Goal: Transaction & Acquisition: Subscribe to service/newsletter

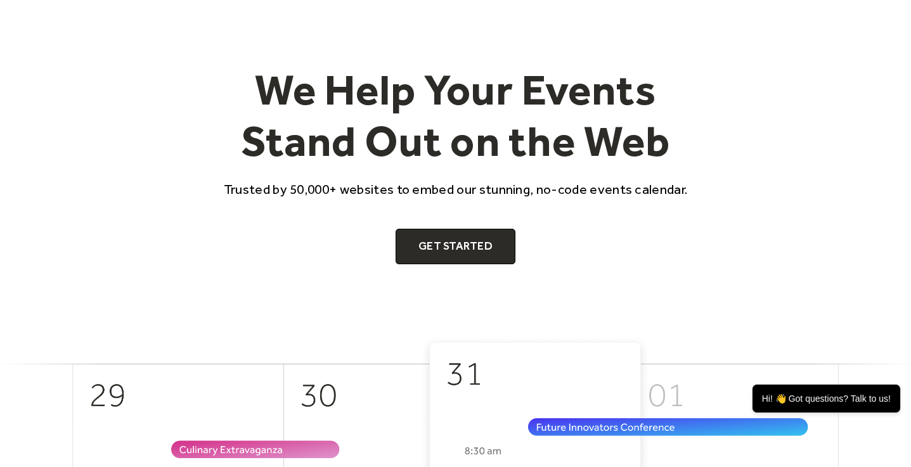
scroll to position [6, 0]
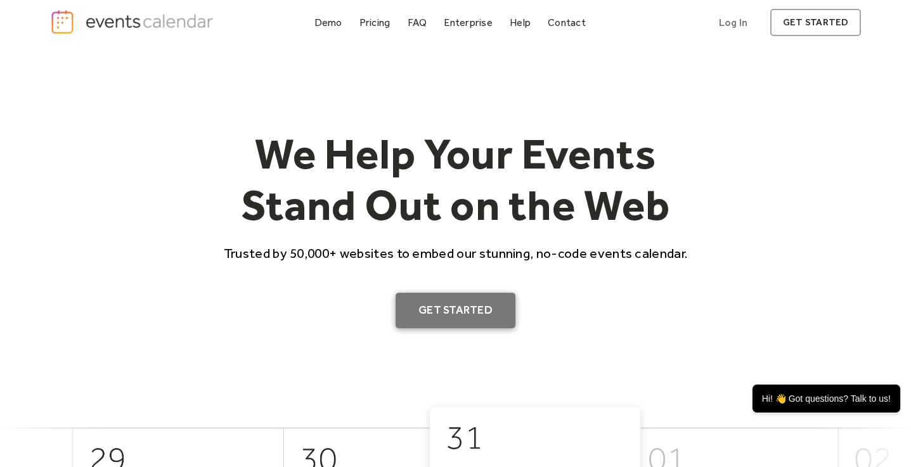
click at [486, 306] on link "Get Started" at bounding box center [456, 311] width 120 height 36
click at [378, 24] on div "Pricing" at bounding box center [375, 22] width 31 height 7
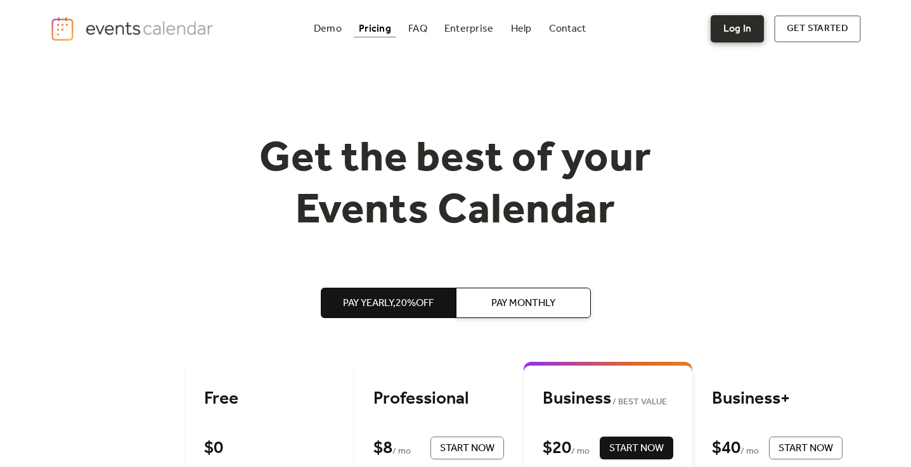
click at [742, 27] on link "Log In" at bounding box center [737, 28] width 53 height 27
